Goal: Communication & Community: Answer question/provide support

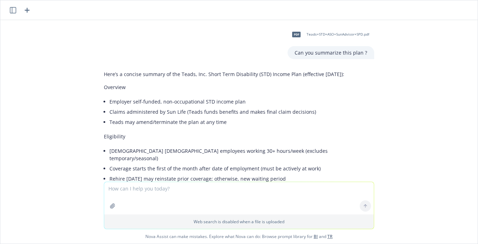
scroll to position [2231, 0]
